Goal: Information Seeking & Learning: Learn about a topic

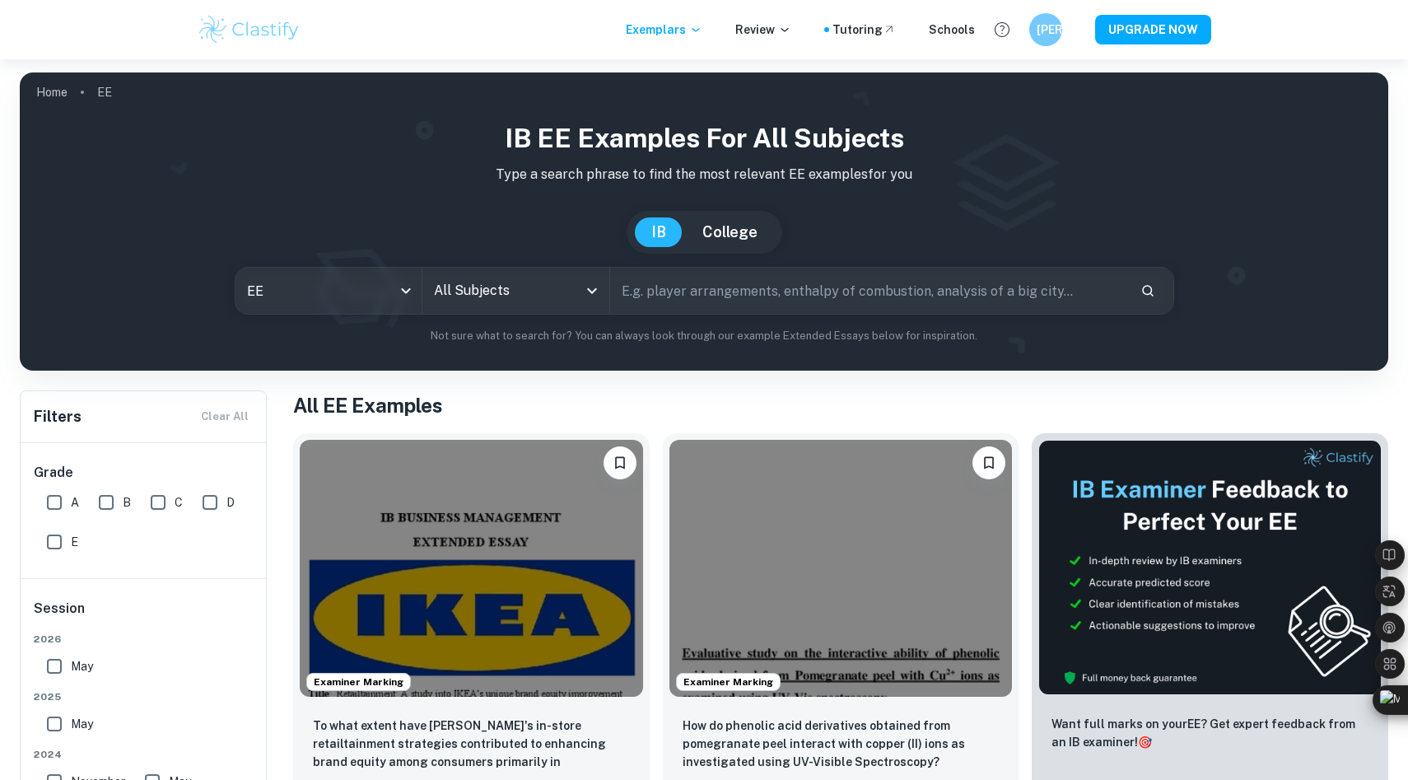
click at [471, 275] on input "All Subjects" at bounding box center [503, 290] width 147 height 31
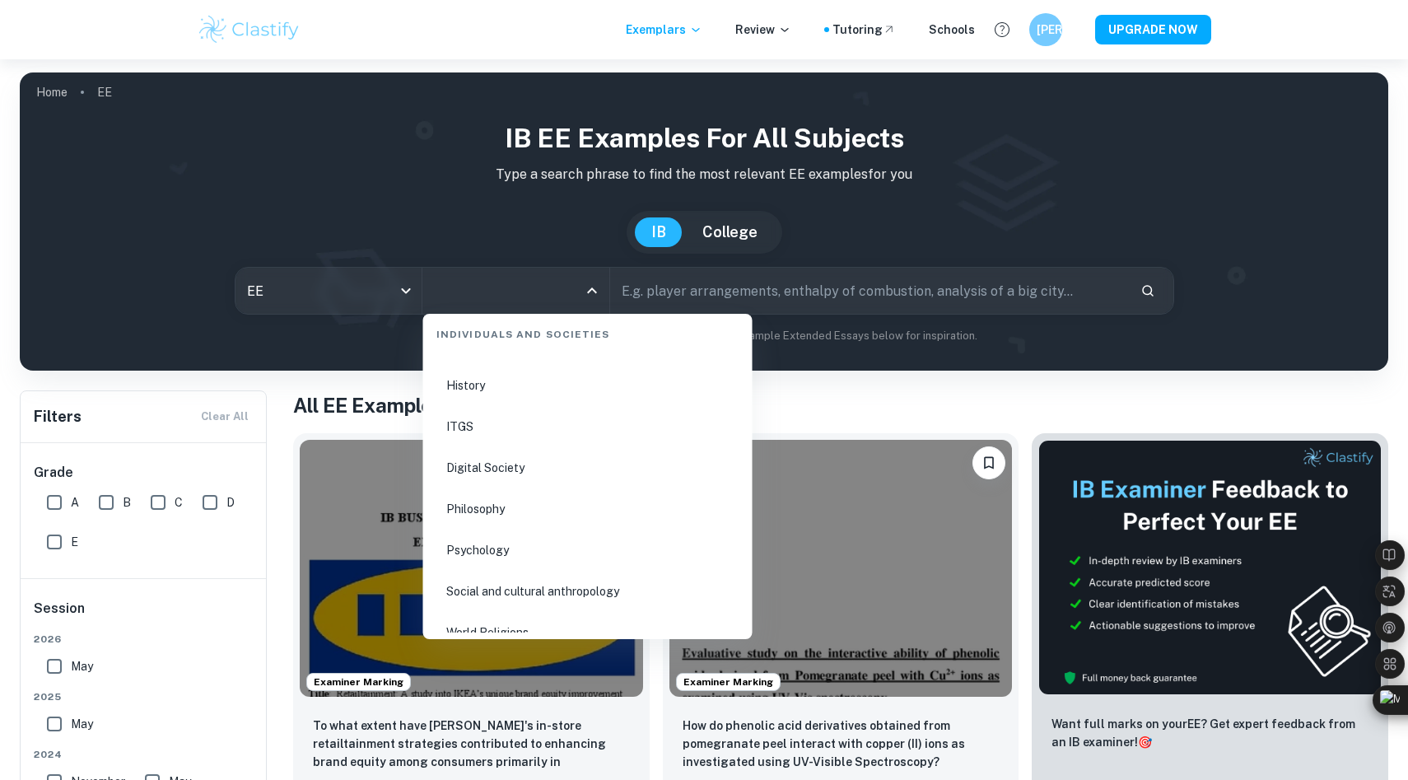
scroll to position [2117, 0]
click at [485, 367] on li "History" at bounding box center [588, 379] width 316 height 38
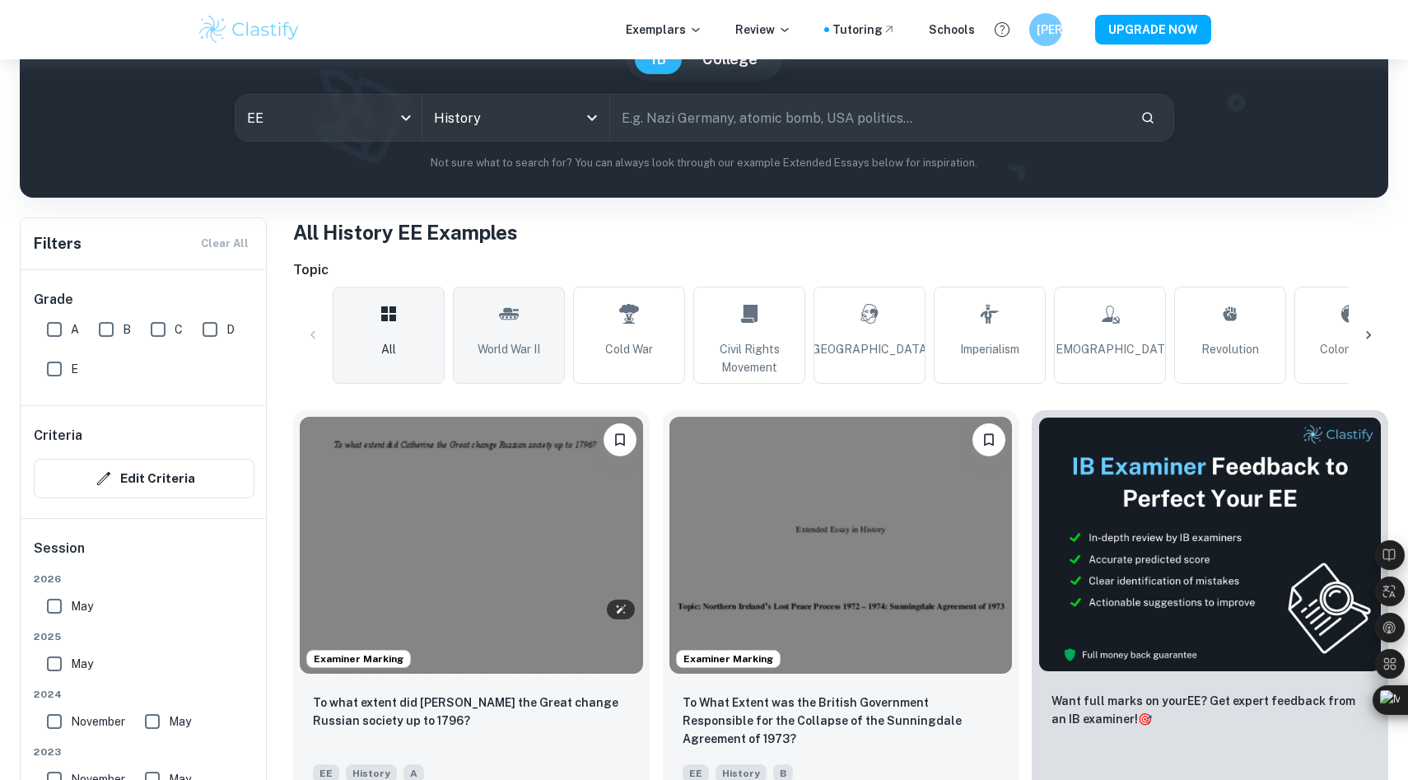
scroll to position [215, 0]
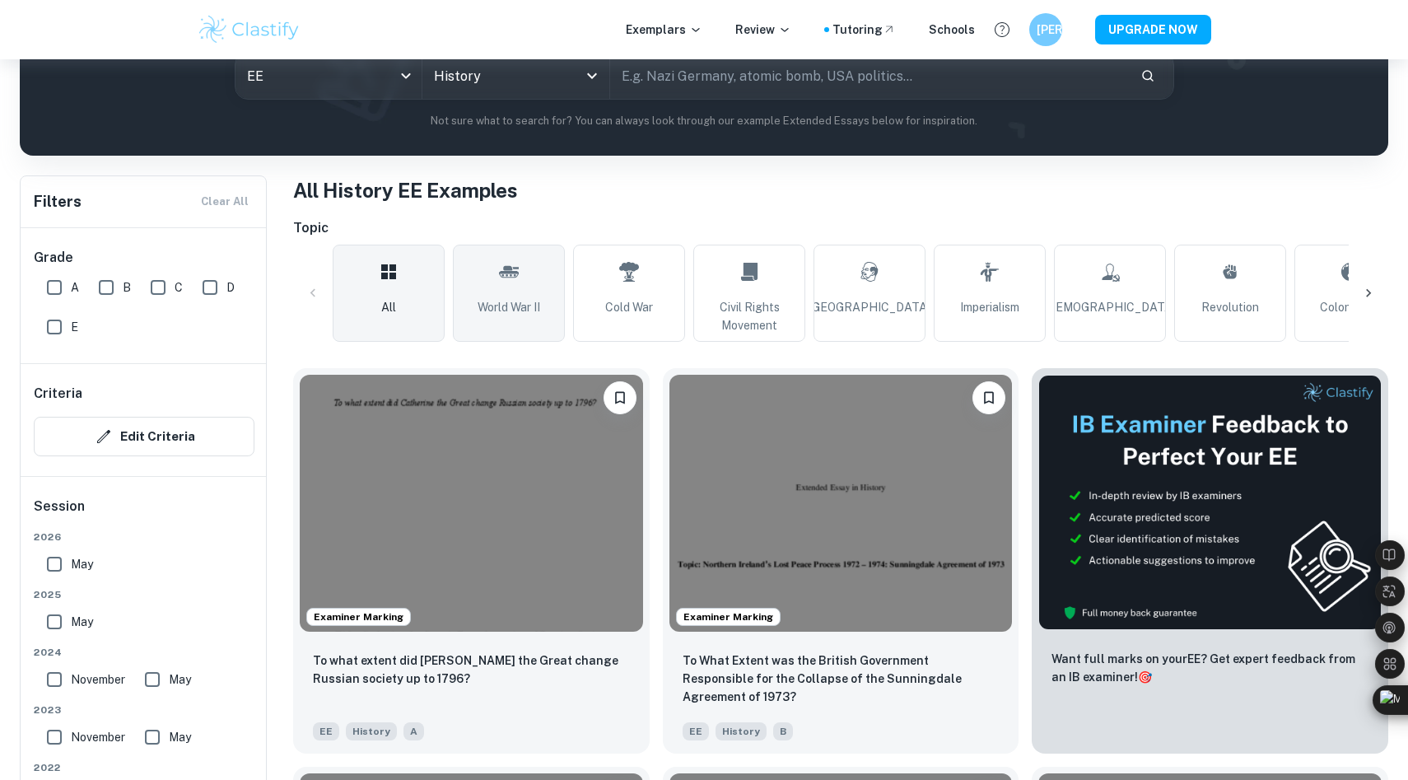
click at [480, 339] on link "World War II" at bounding box center [509, 293] width 112 height 97
type input "World War II"
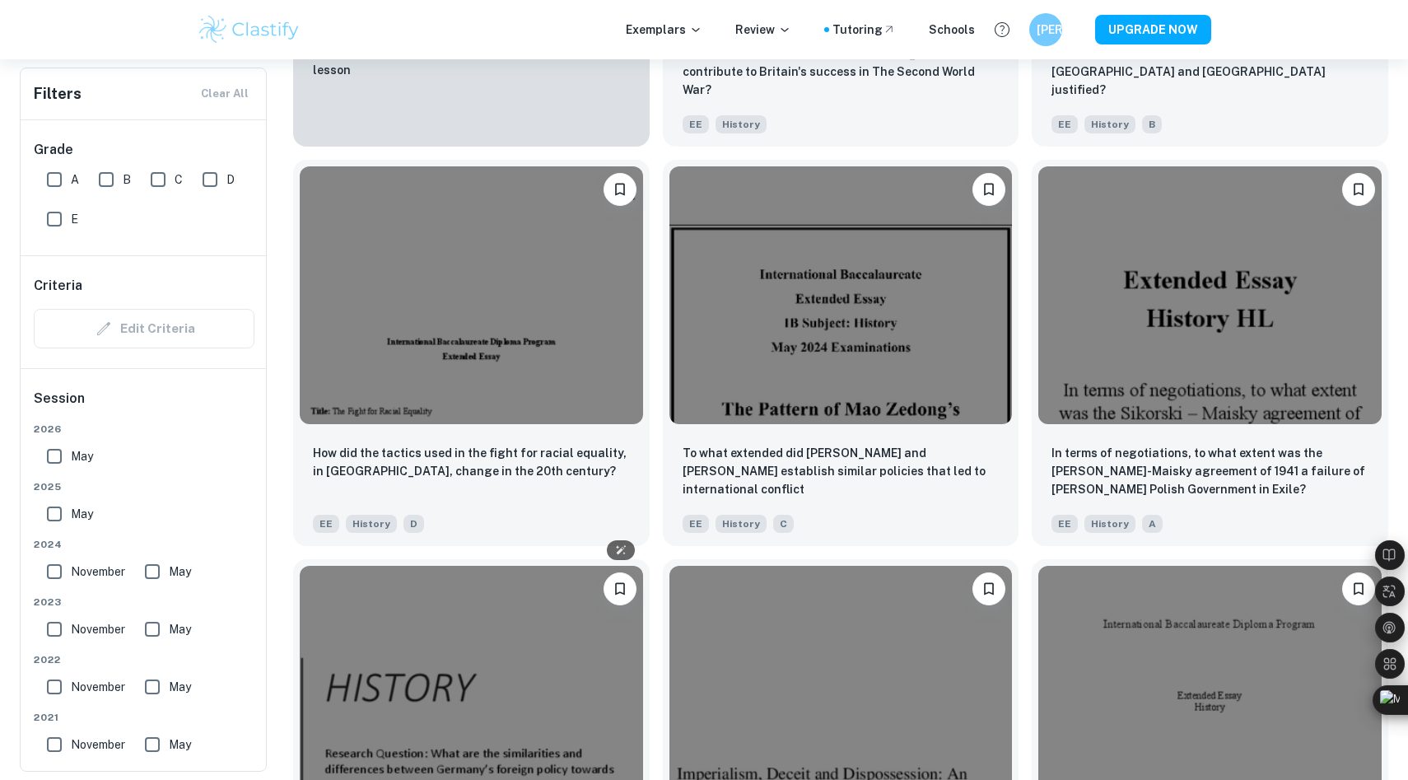
scroll to position [1761, 0]
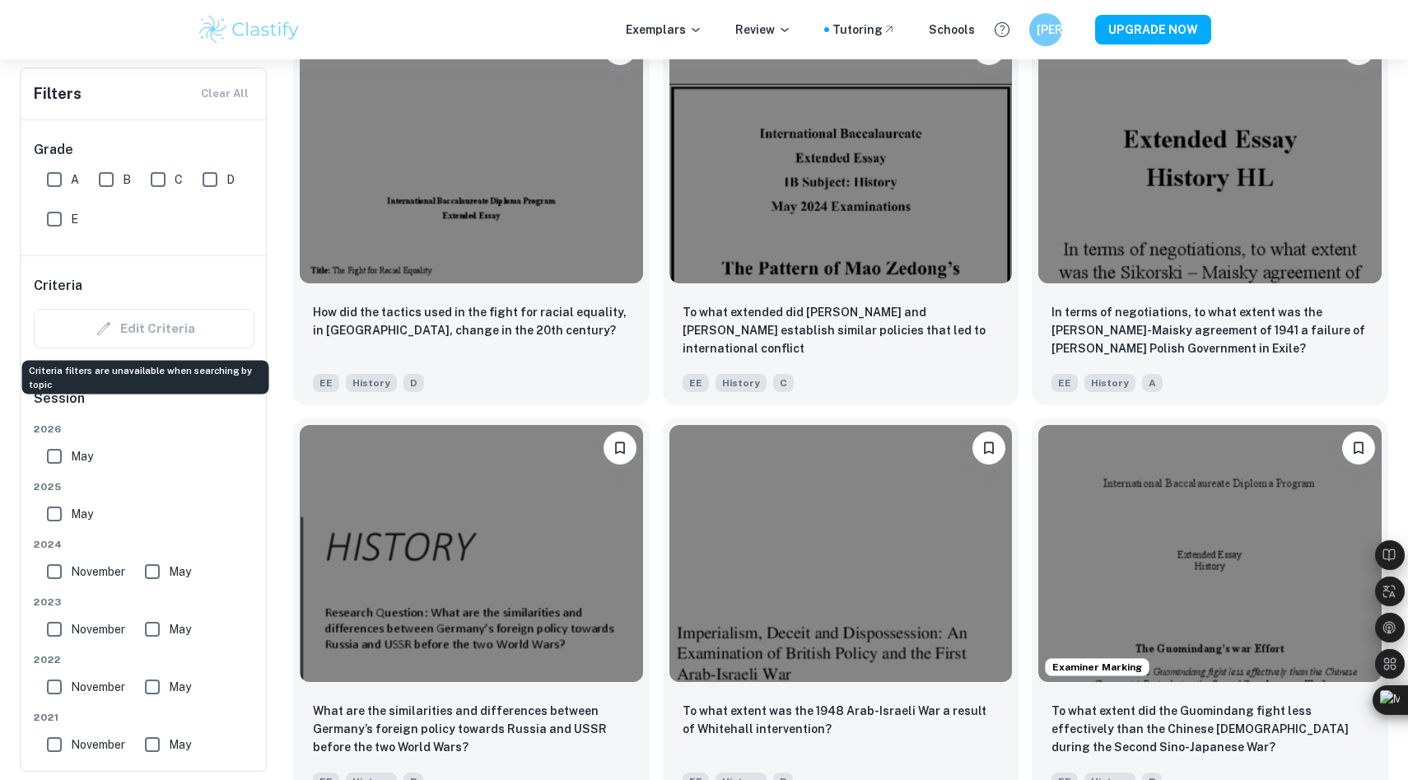
click at [164, 318] on div "Edit Criteria" at bounding box center [144, 329] width 221 height 40
click at [58, 170] on input "A" at bounding box center [54, 179] width 33 height 33
checkbox input "true"
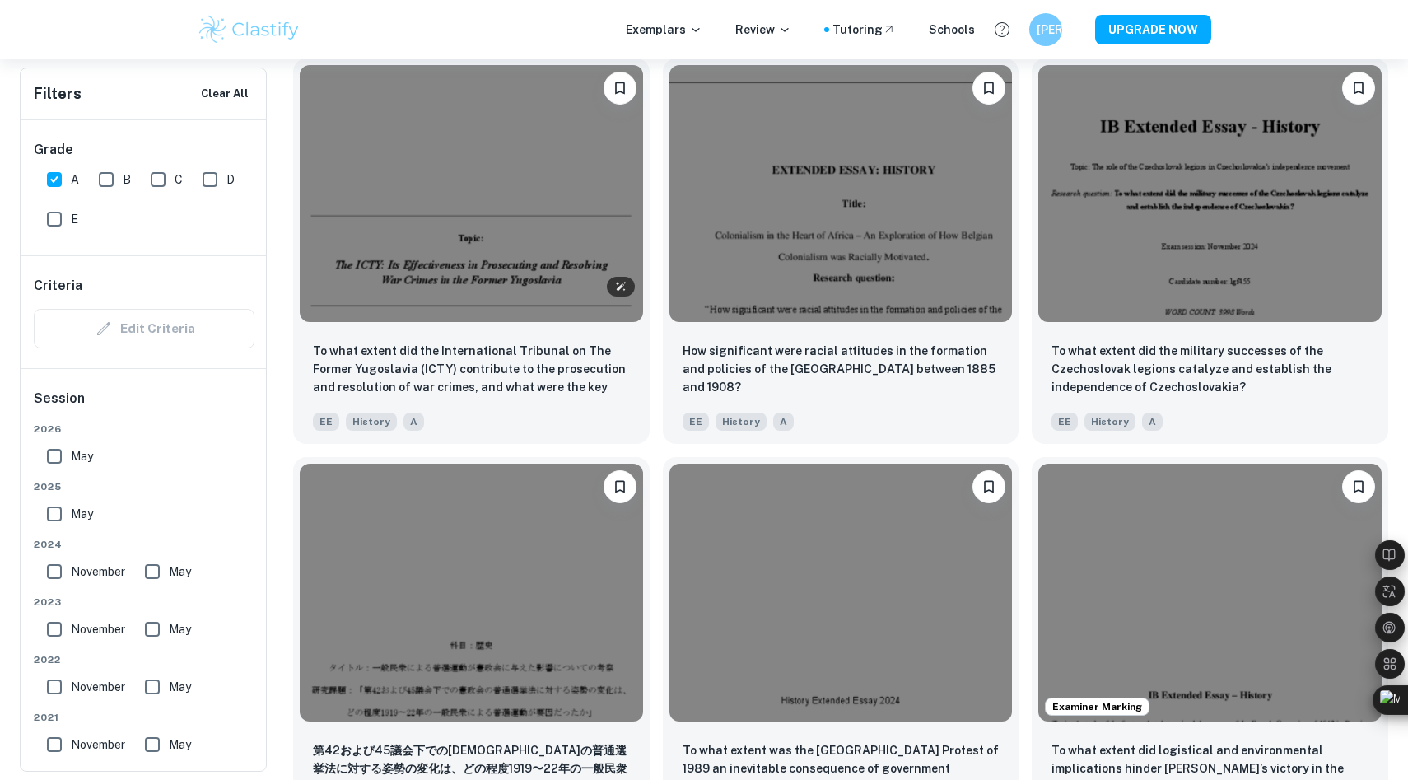
scroll to position [2349, 0]
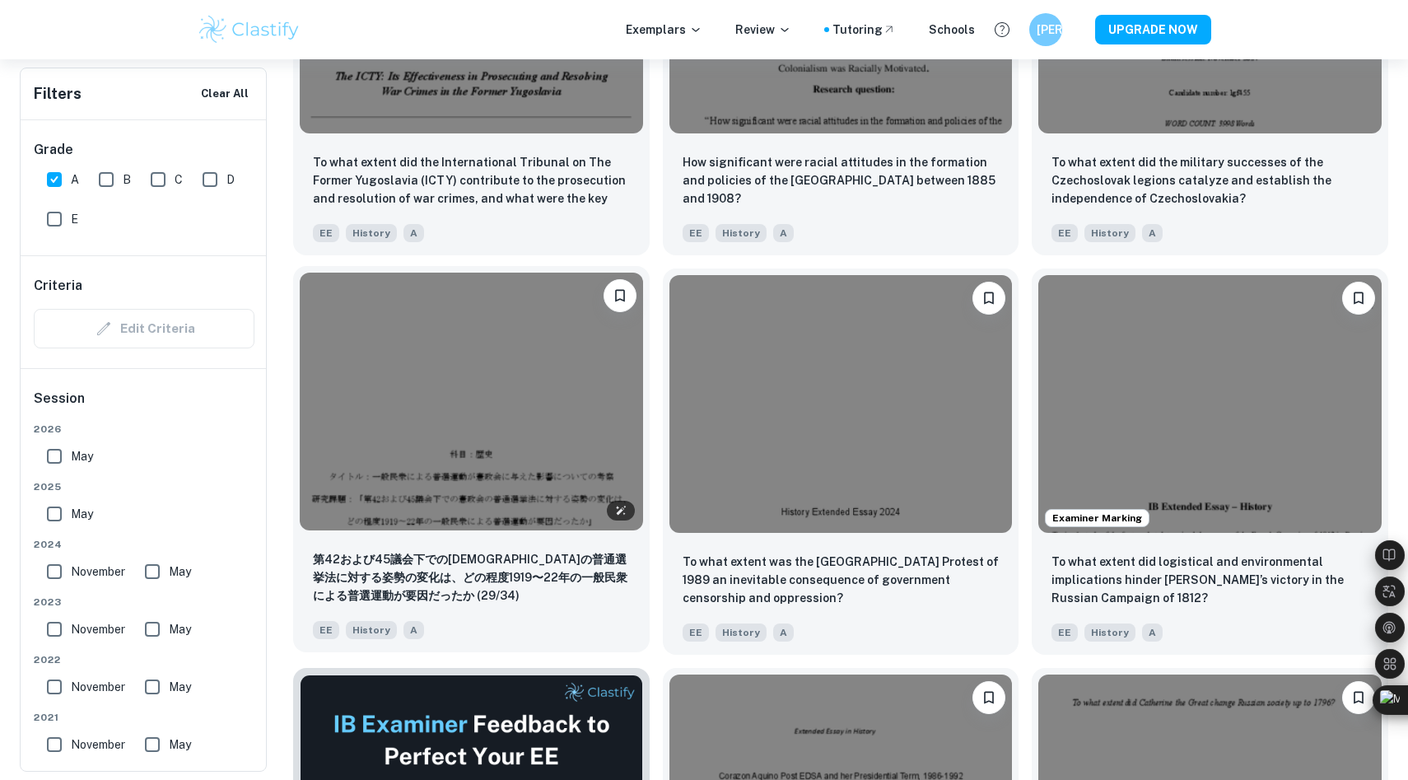
click at [412, 378] on img at bounding box center [471, 401] width 343 height 257
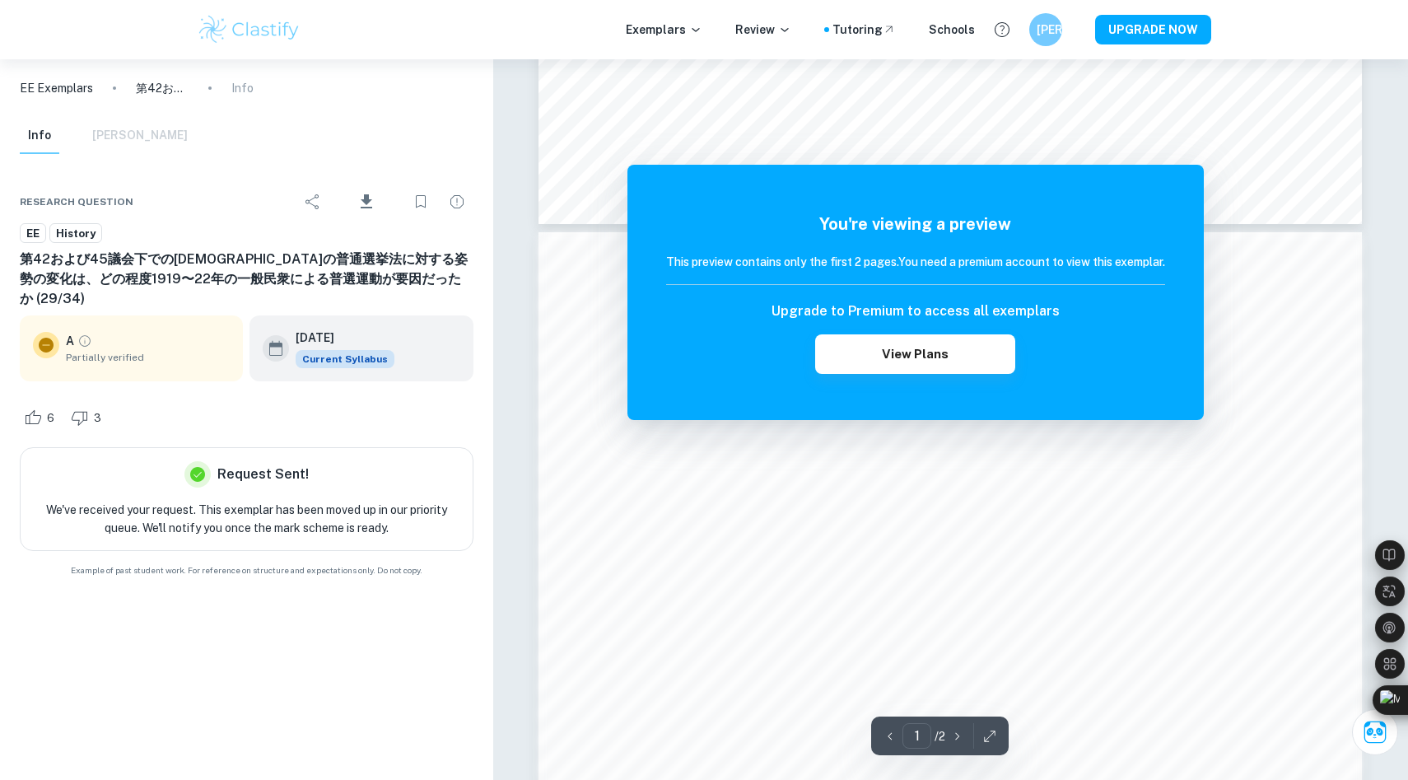
scroll to position [1221, 0]
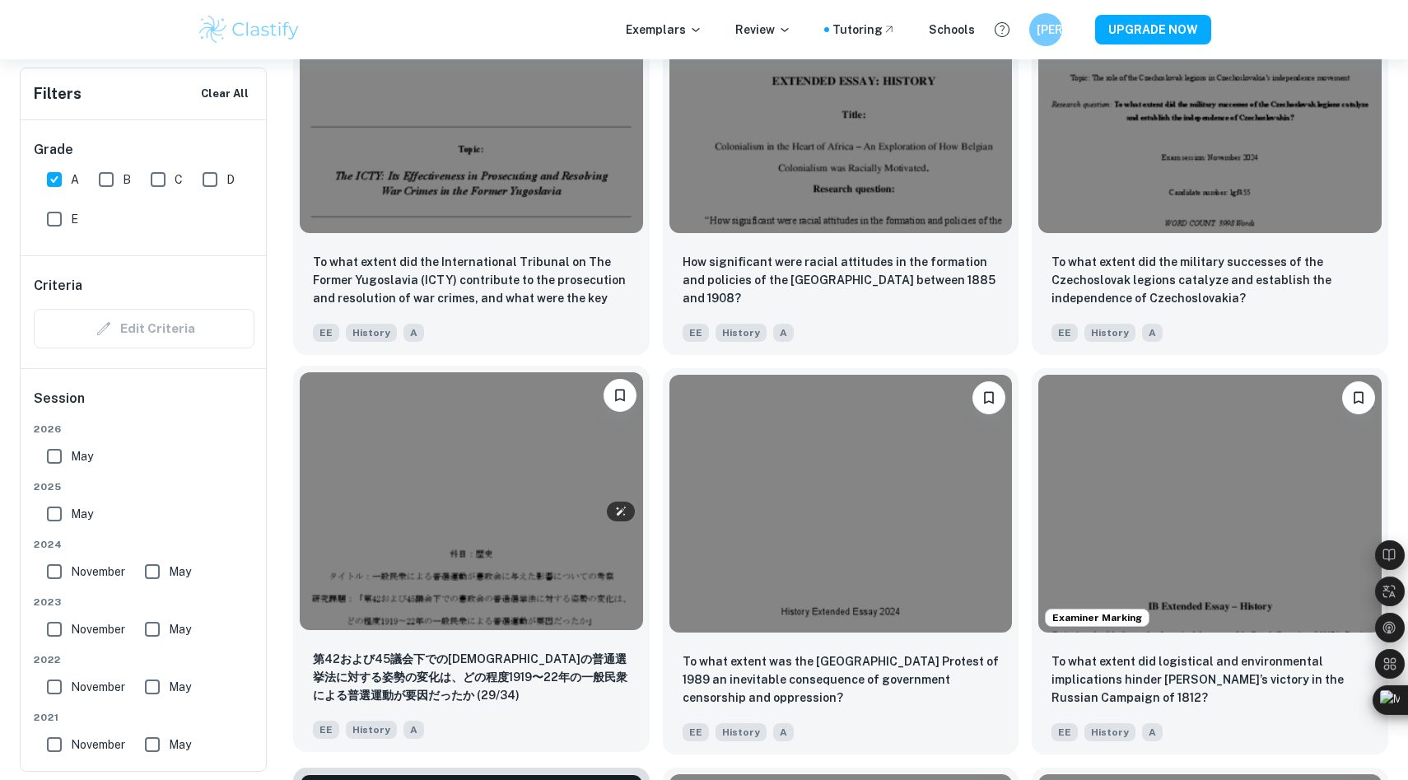
scroll to position [2093, 0]
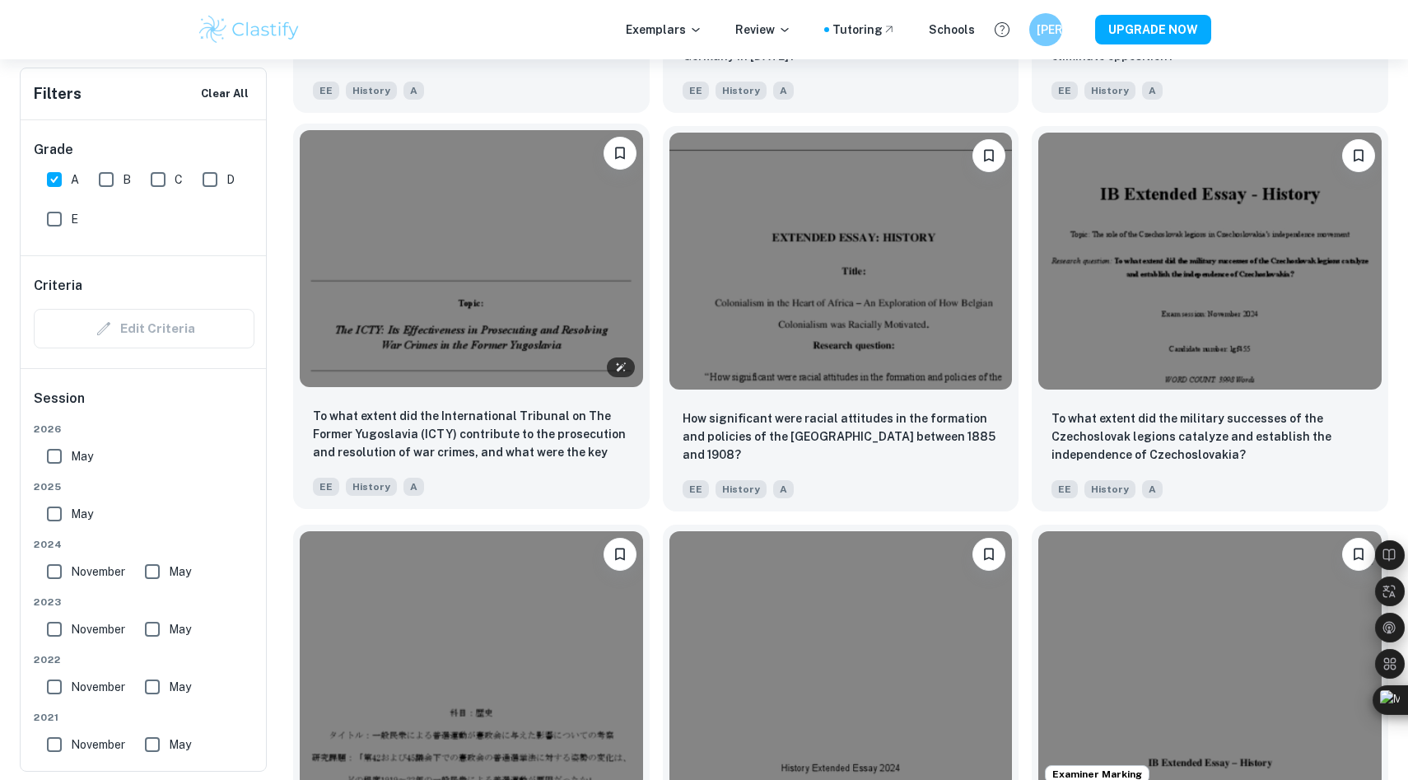
click at [565, 306] on img at bounding box center [471, 258] width 343 height 257
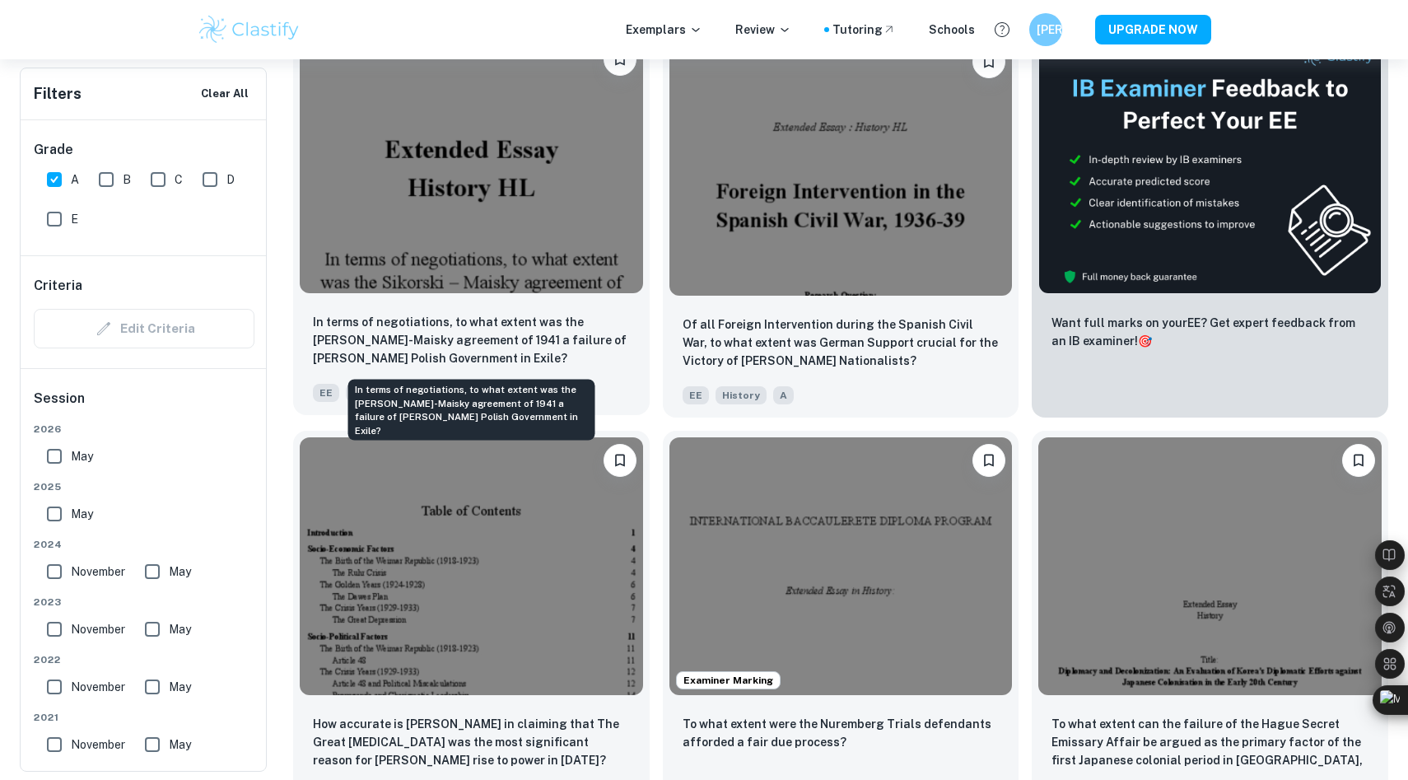
scroll to position [409, 0]
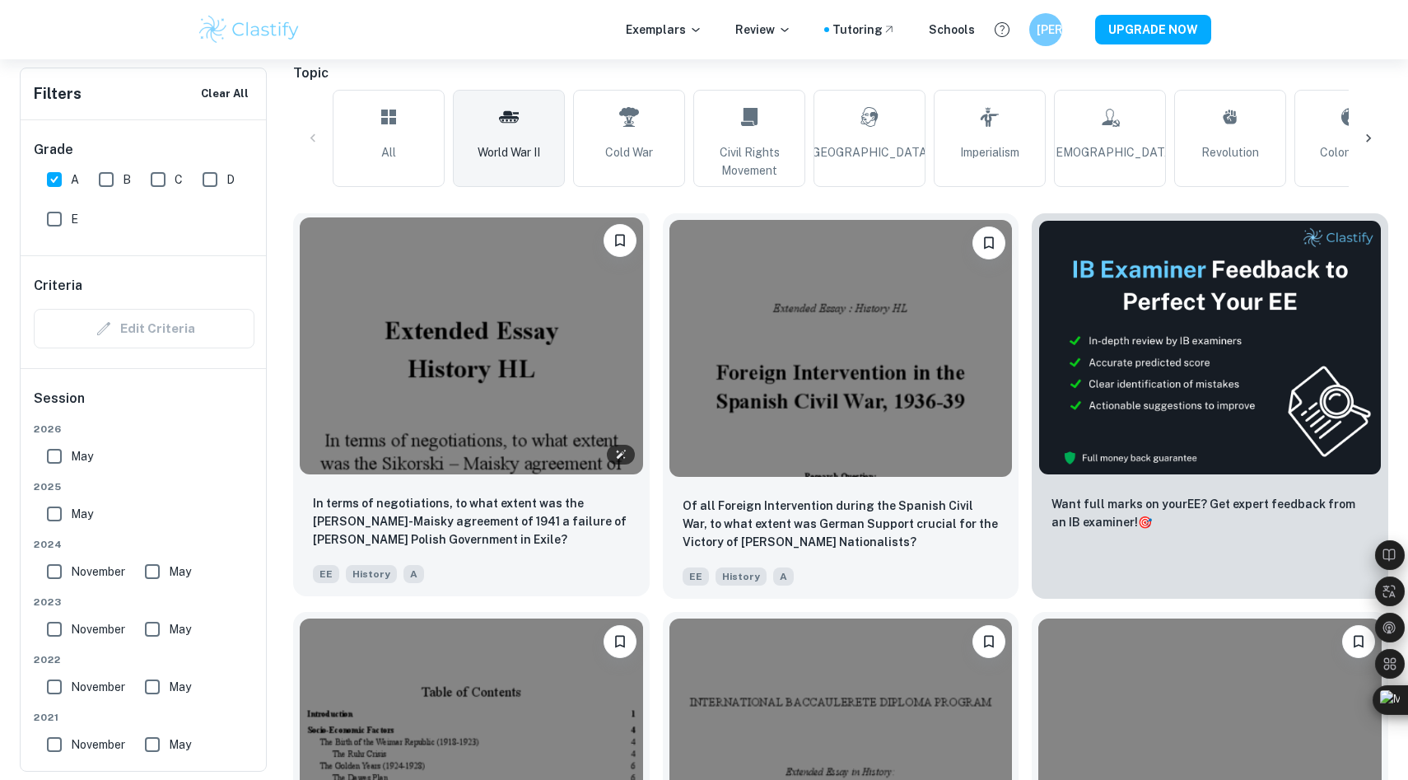
click at [548, 317] on img at bounding box center [471, 345] width 343 height 257
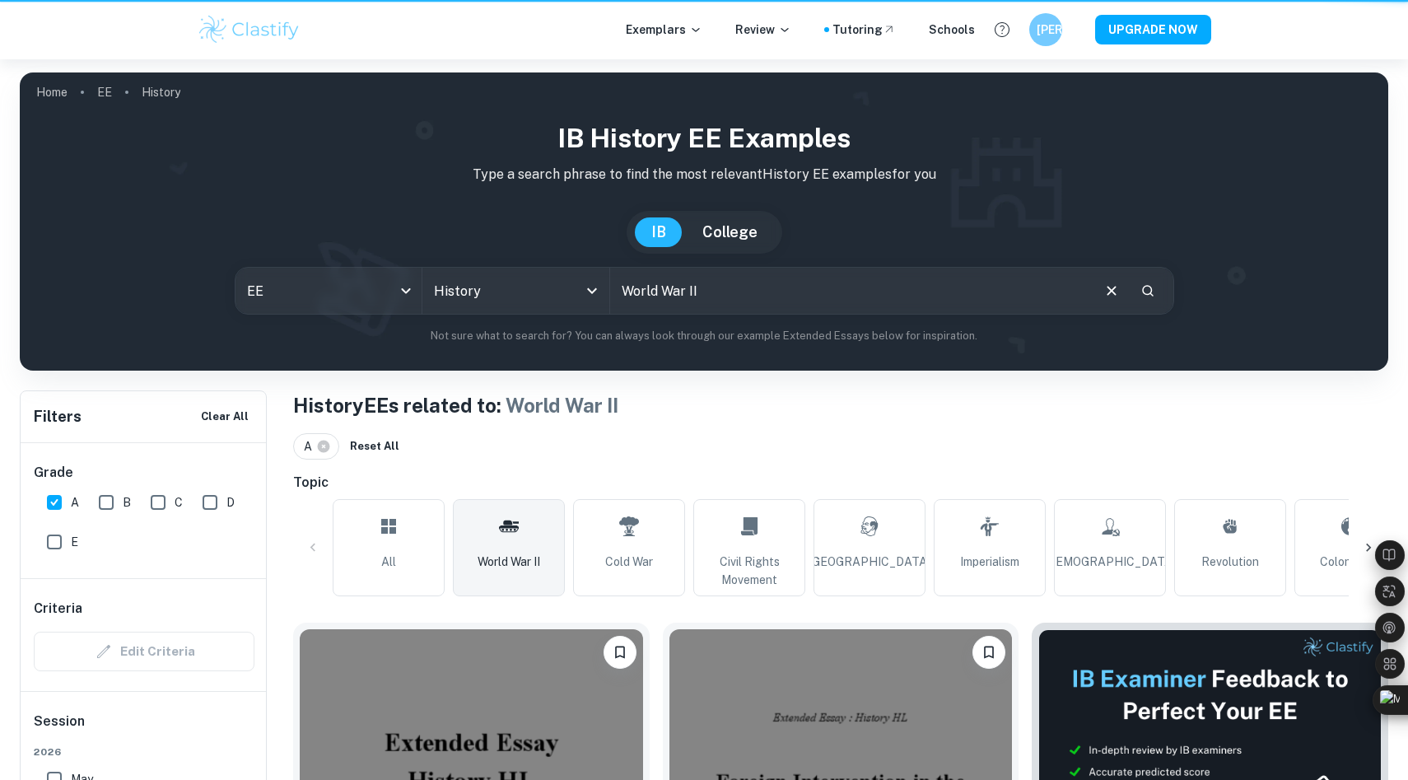
scroll to position [409, 0]
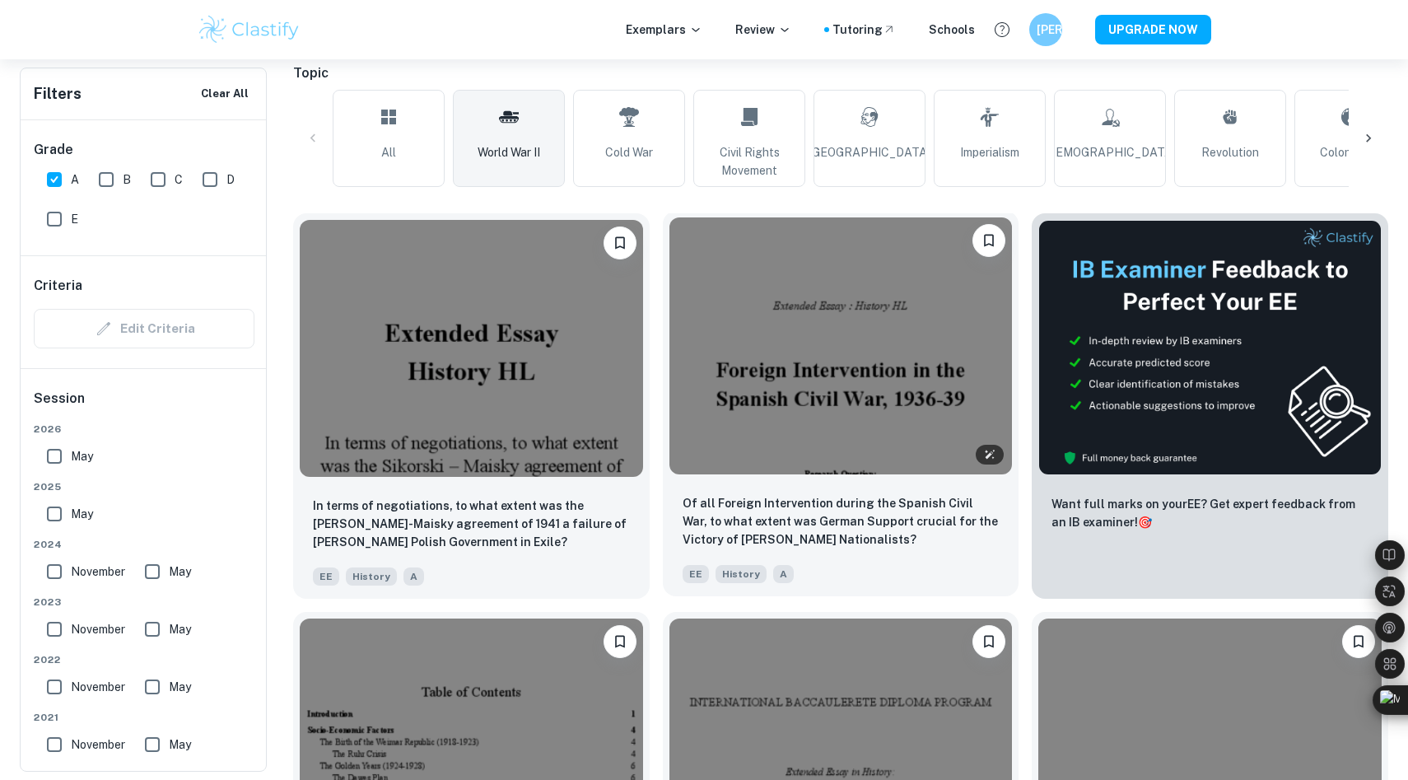
click at [810, 387] on img at bounding box center [841, 345] width 343 height 257
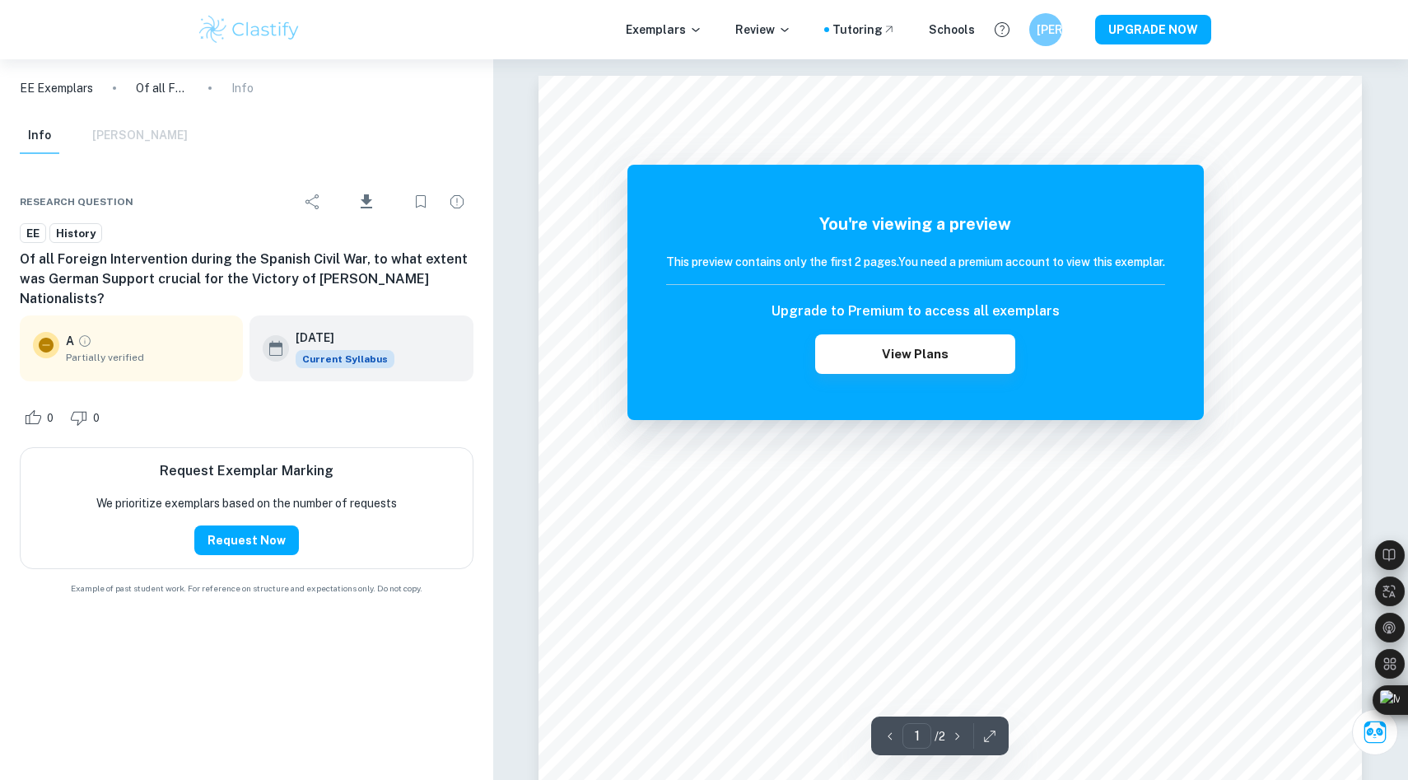
scroll to position [409, 0]
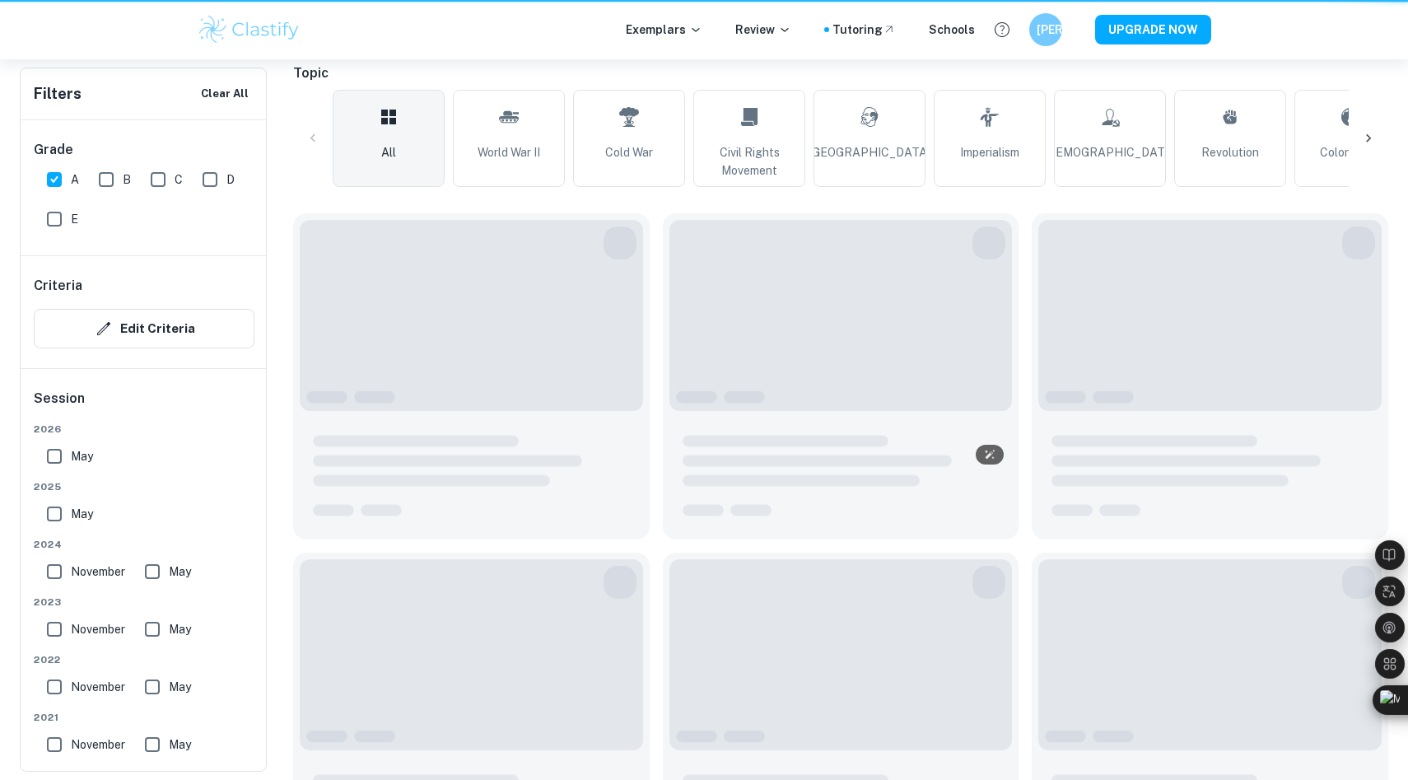
scroll to position [215, 0]
